Goal: Obtain resource: Download file/media

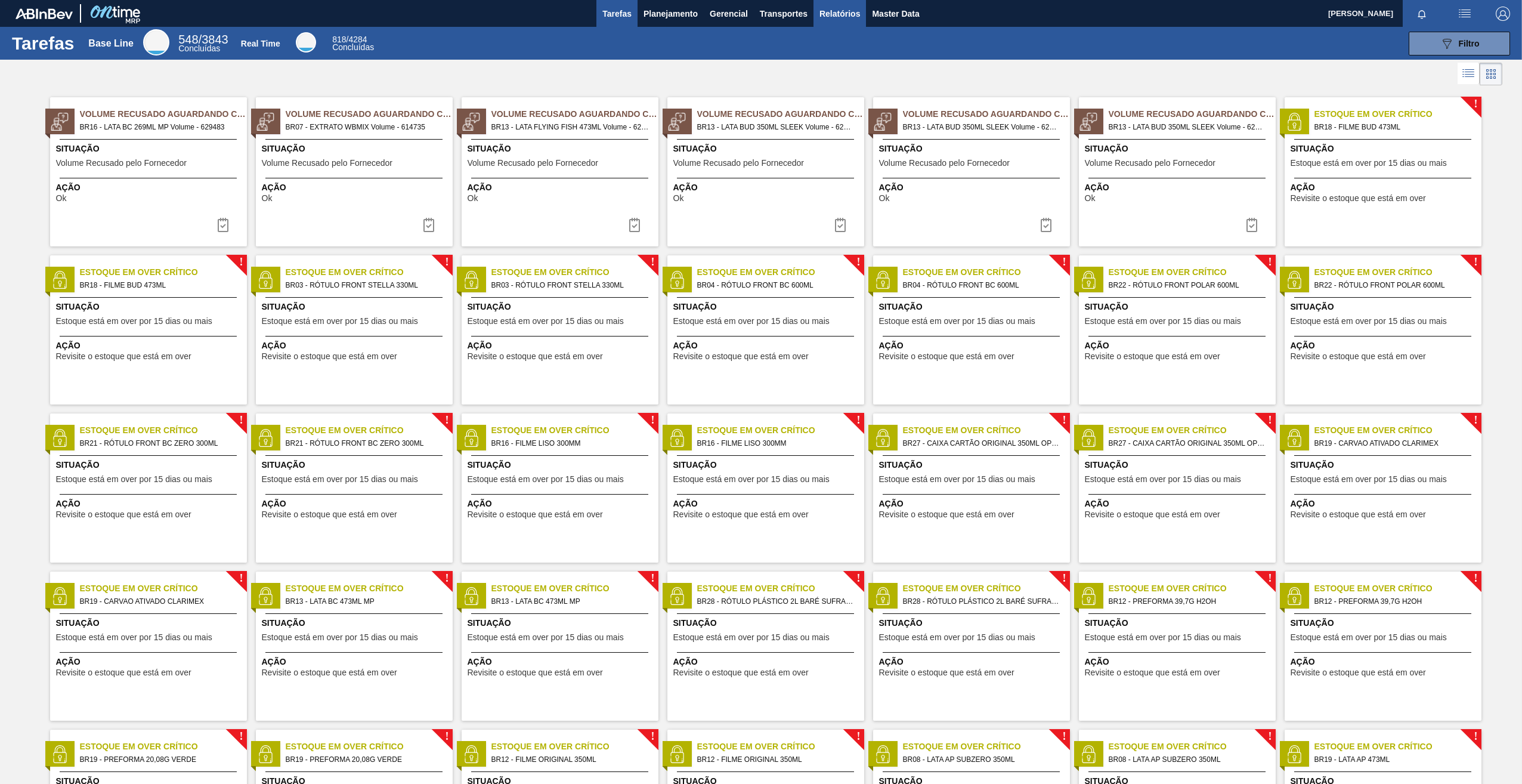
drag, startPoint x: 827, startPoint y: 9, endPoint x: 835, endPoint y: 19, distance: 12.8
click at [827, 9] on span "Relatórios" at bounding box center [840, 14] width 40 height 14
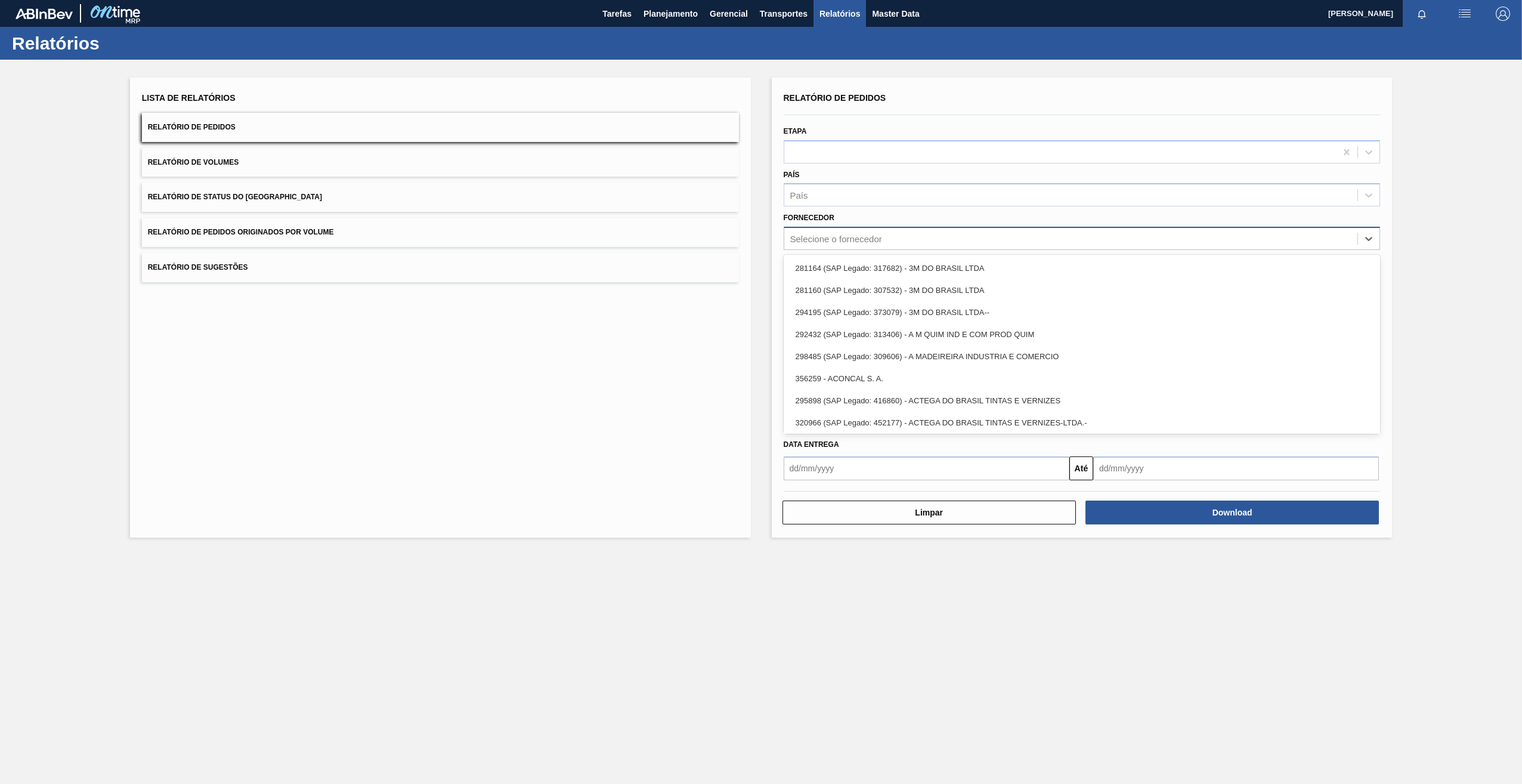
click at [824, 239] on div "Selecione o fornecedor" at bounding box center [836, 239] width 92 height 10
paste input "327541"
type input "327541"
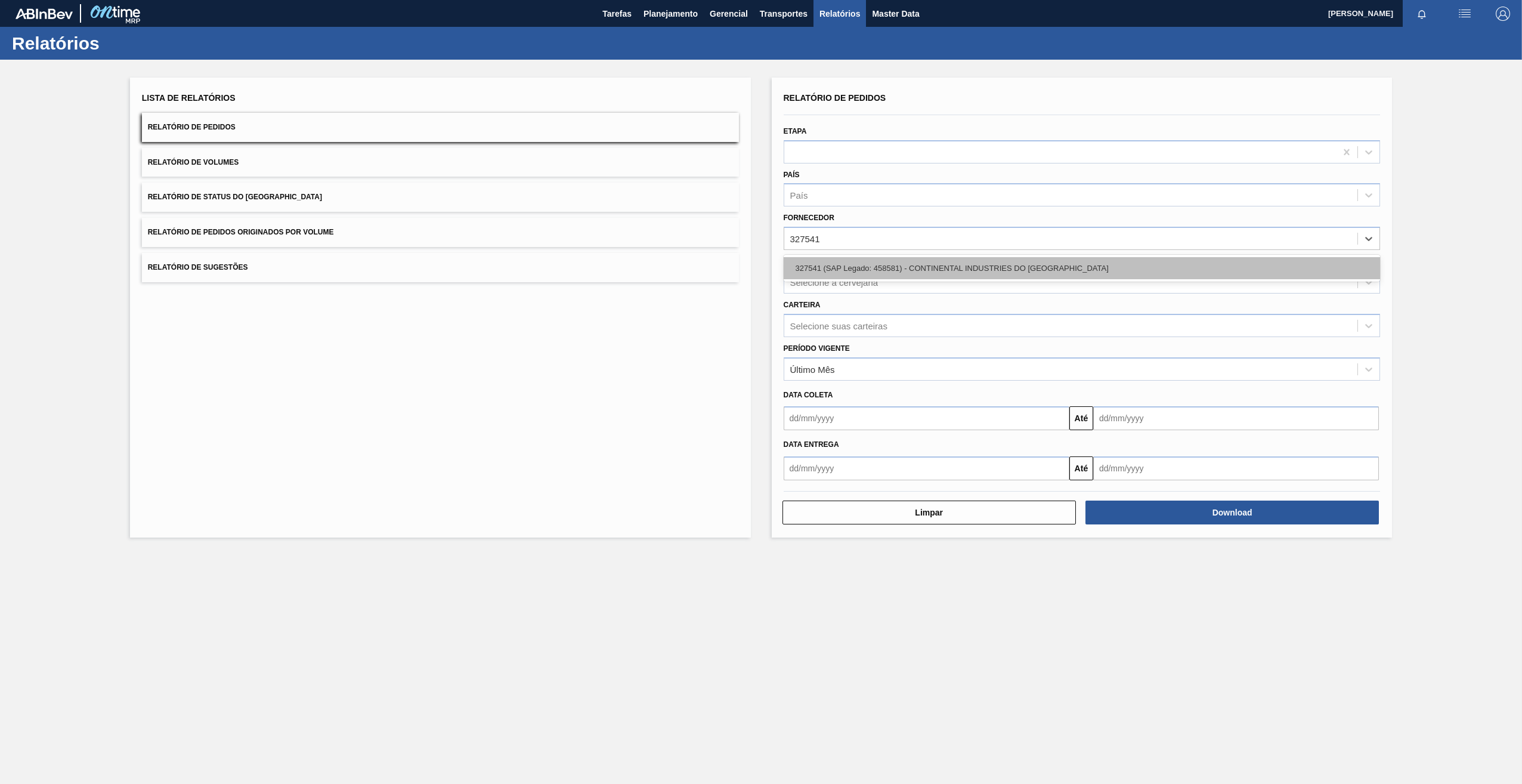
click at [853, 264] on div "327541 (SAP Legado: 458581) - CONTINENTAL INDUSTRIES DO [GEOGRAPHIC_DATA]" at bounding box center [1083, 268] width 597 height 22
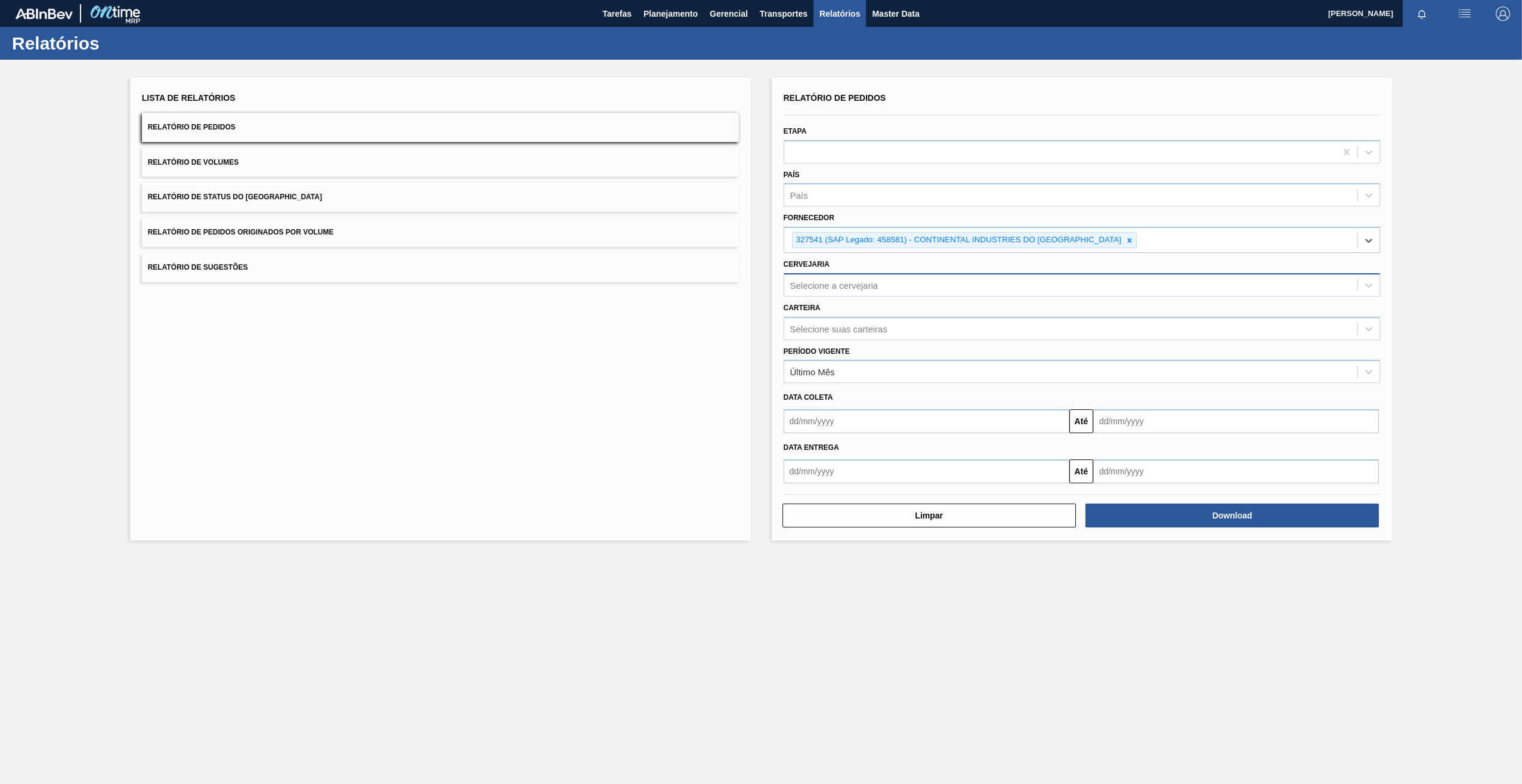
click at [828, 281] on div "Selecione a cervejaria" at bounding box center [835, 285] width 88 height 10
type input "BRV3"
click at [854, 317] on div "BRV3 - Vidros Rio" at bounding box center [1083, 314] width 597 height 22
click at [1154, 511] on button "Download" at bounding box center [1232, 518] width 293 height 24
